Goal: Task Accomplishment & Management: Manage account settings

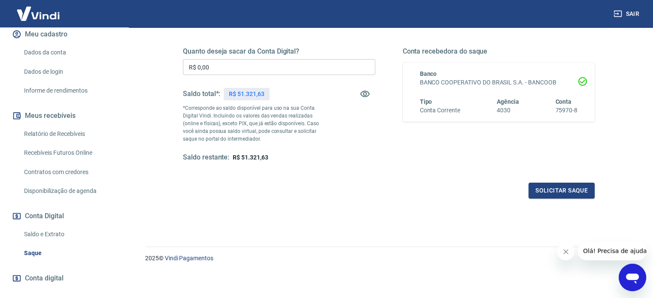
scroll to position [129, 0]
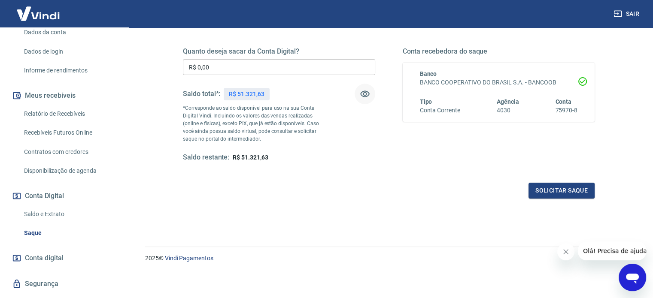
click at [362, 93] on icon "button" at bounding box center [365, 94] width 10 height 10
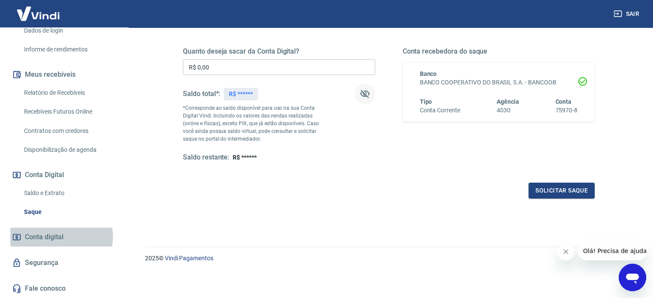
click at [54, 237] on span "Conta digital" at bounding box center [44, 237] width 39 height 12
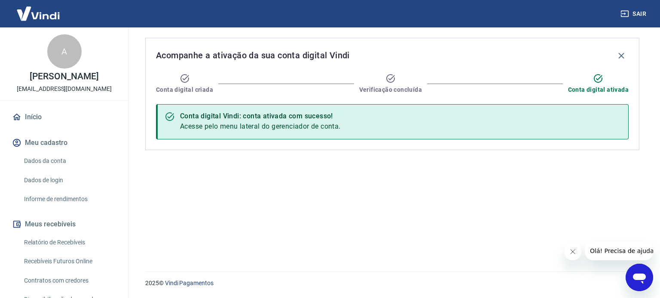
click at [43, 126] on link "Início" at bounding box center [64, 117] width 108 height 19
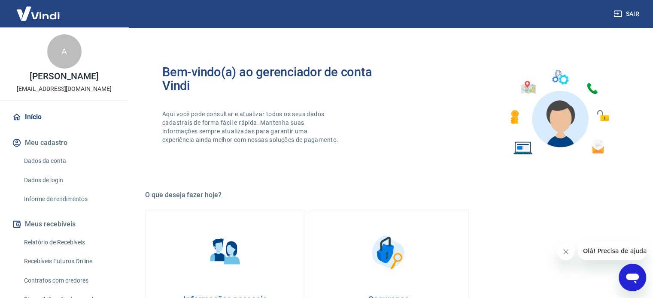
click at [46, 170] on link "Dados da conta" at bounding box center [69, 161] width 97 height 18
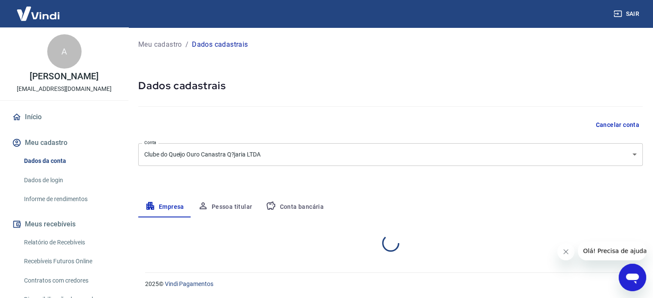
select select "MG"
select select "business"
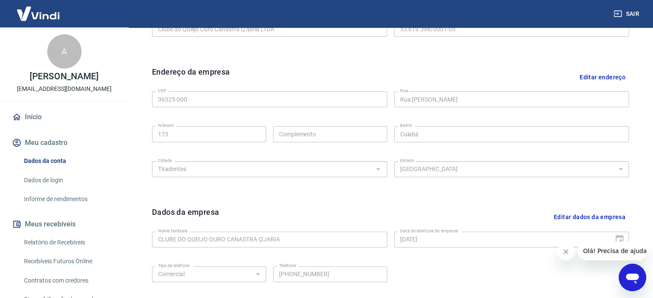
scroll to position [106, 0]
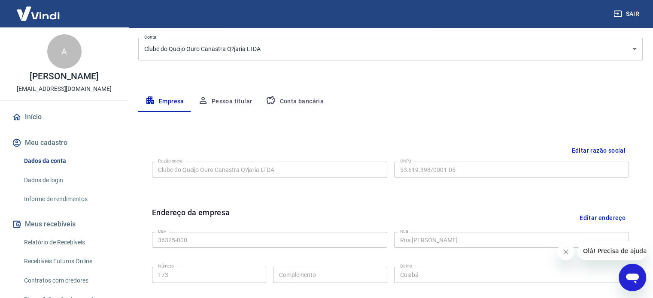
click at [292, 98] on button "Conta bancária" at bounding box center [295, 101] width 72 height 21
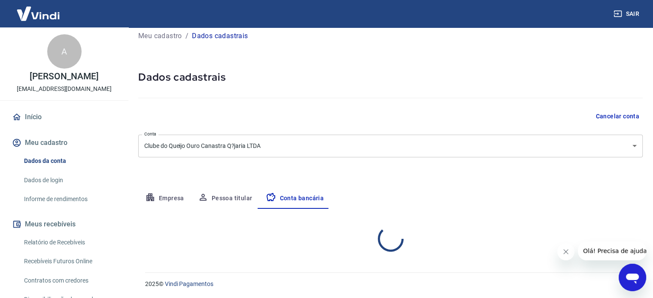
select select "1"
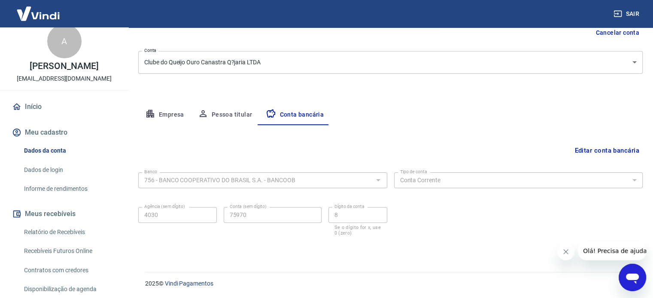
scroll to position [0, 0]
